Goal: Find specific page/section: Find specific page/section

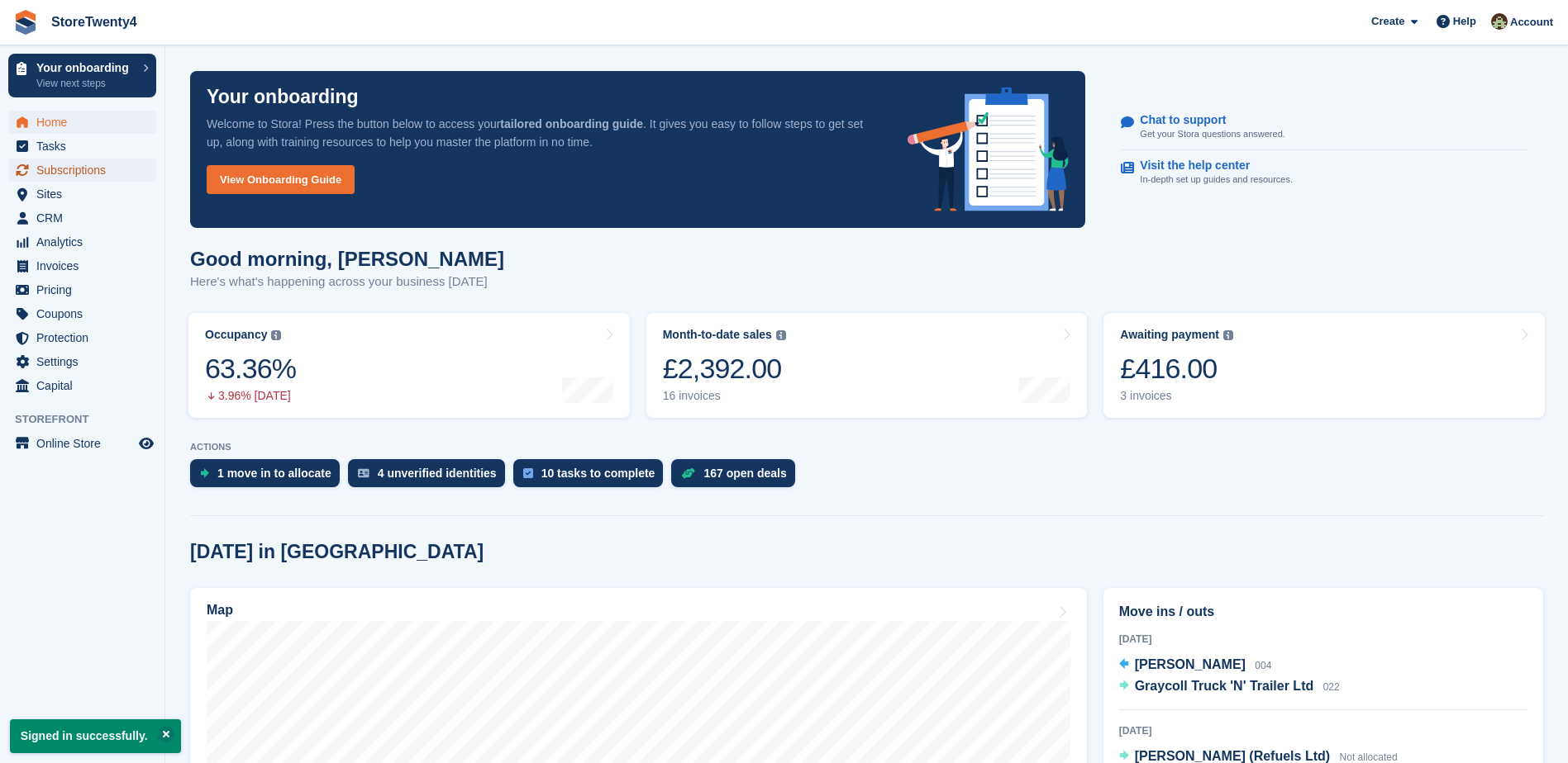
click at [71, 172] on span "Subscriptions" at bounding box center [86, 170] width 99 height 24
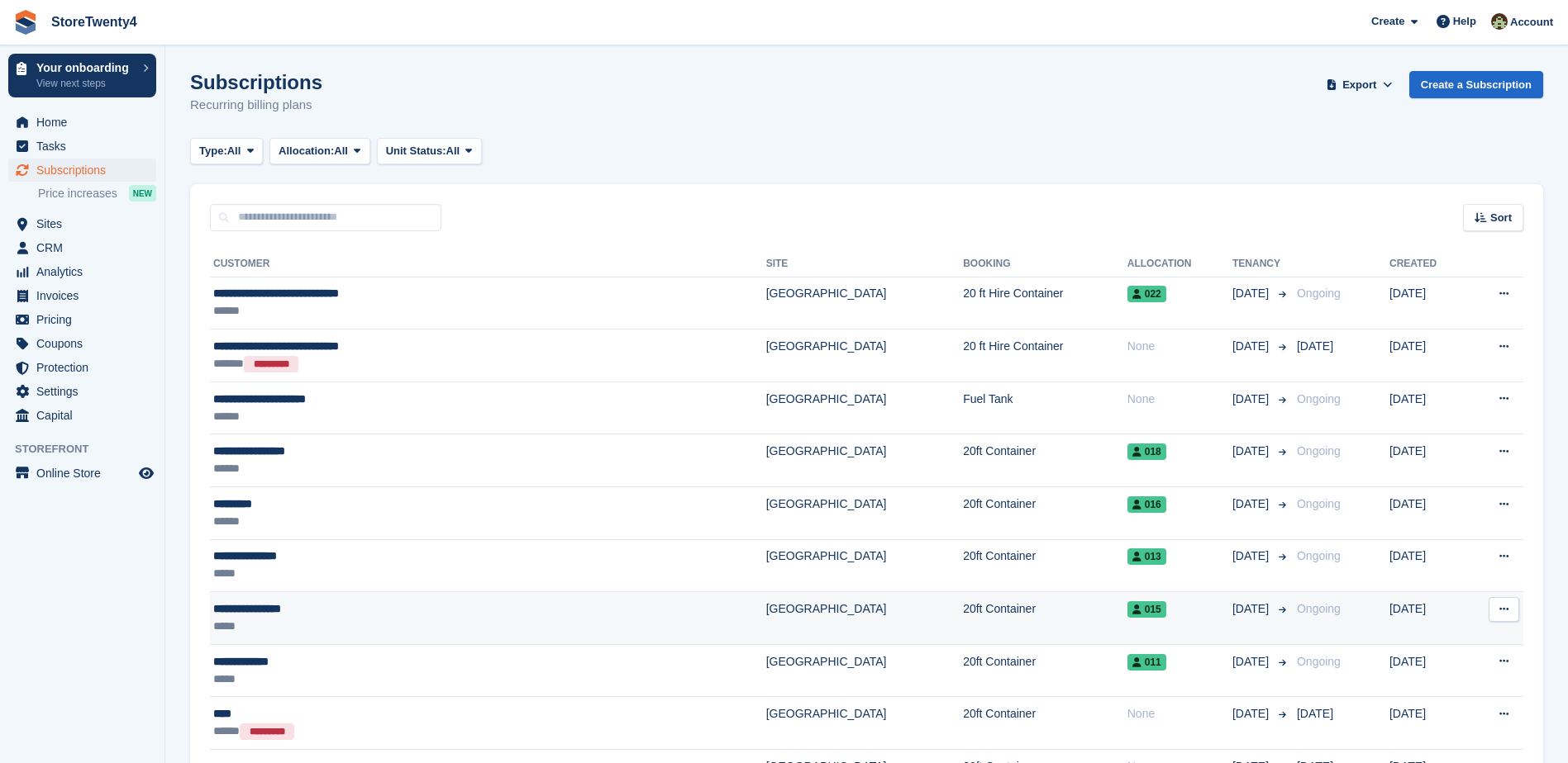
click at [313, 607] on div "**********" at bounding box center [382, 608] width 336 height 17
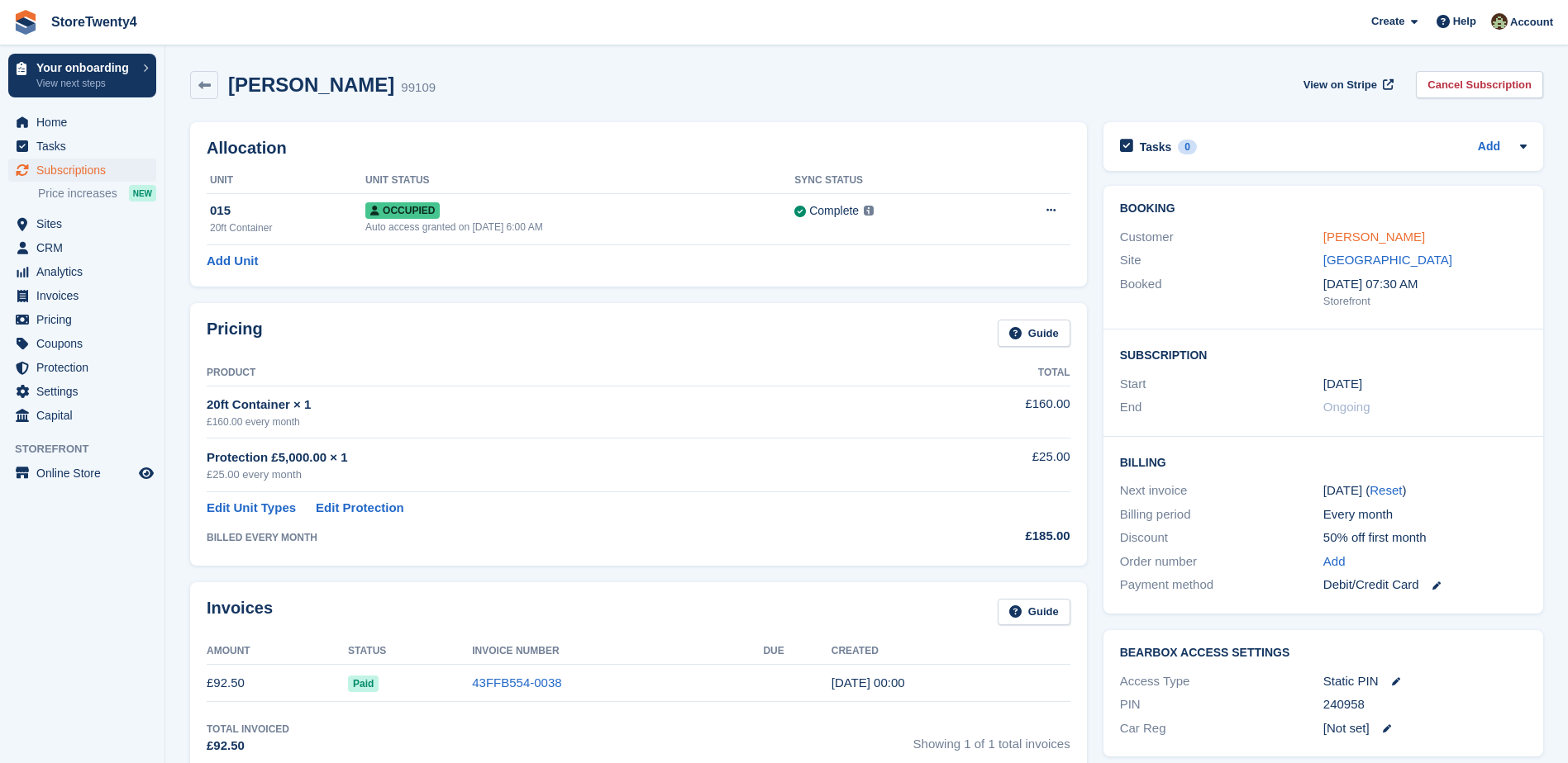
click at [1349, 240] on link "[PERSON_NAME]" at bounding box center [1374, 237] width 101 height 14
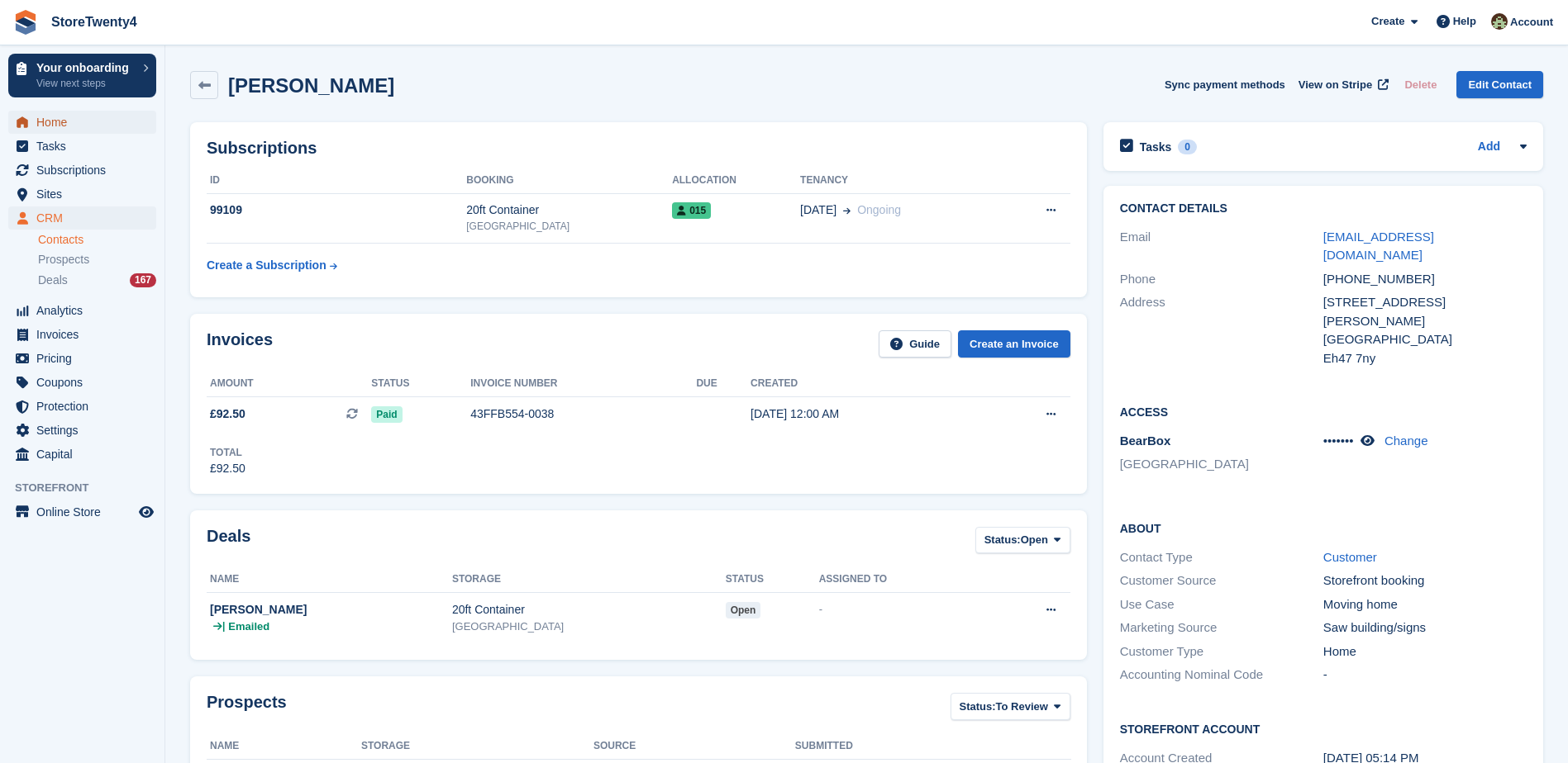
click at [71, 125] on span "Home" at bounding box center [86, 122] width 99 height 24
